Goal: Find specific page/section

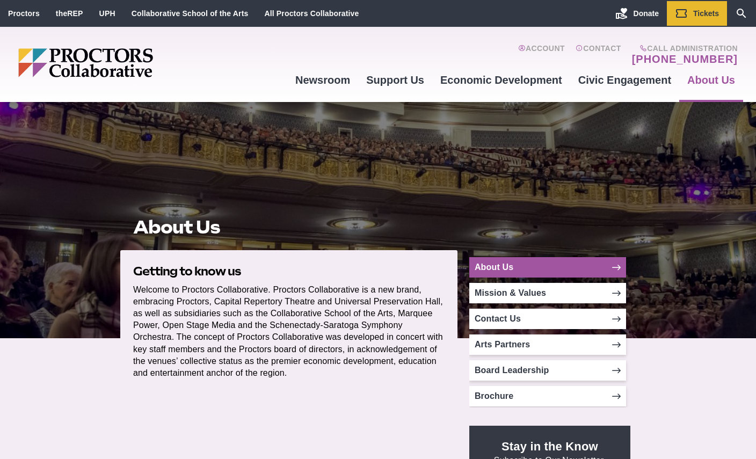
click at [596, 265] on link "About Us" at bounding box center [547, 267] width 157 height 20
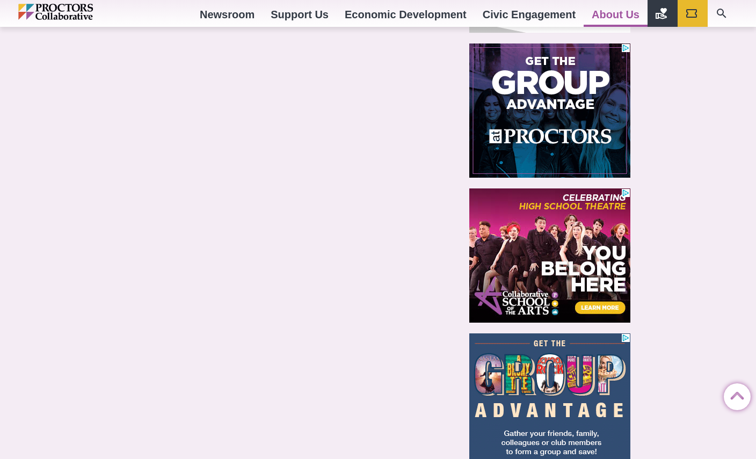
scroll to position [1003, 0]
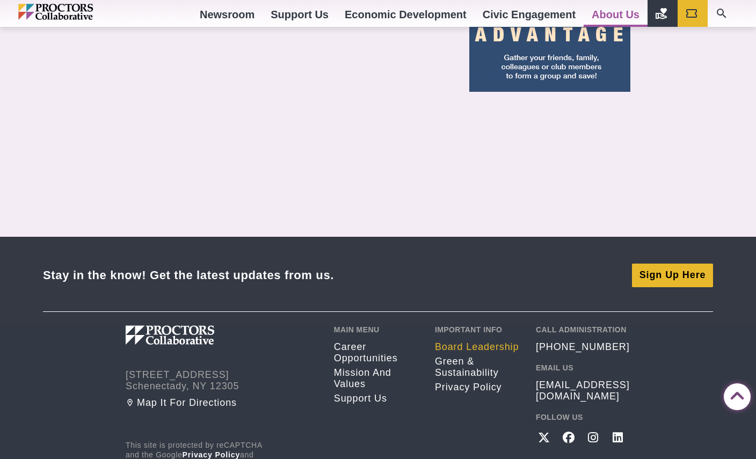
click at [497, 347] on link "Board Leadership" at bounding box center [477, 347] width 85 height 11
